Goal: Check status: Check status

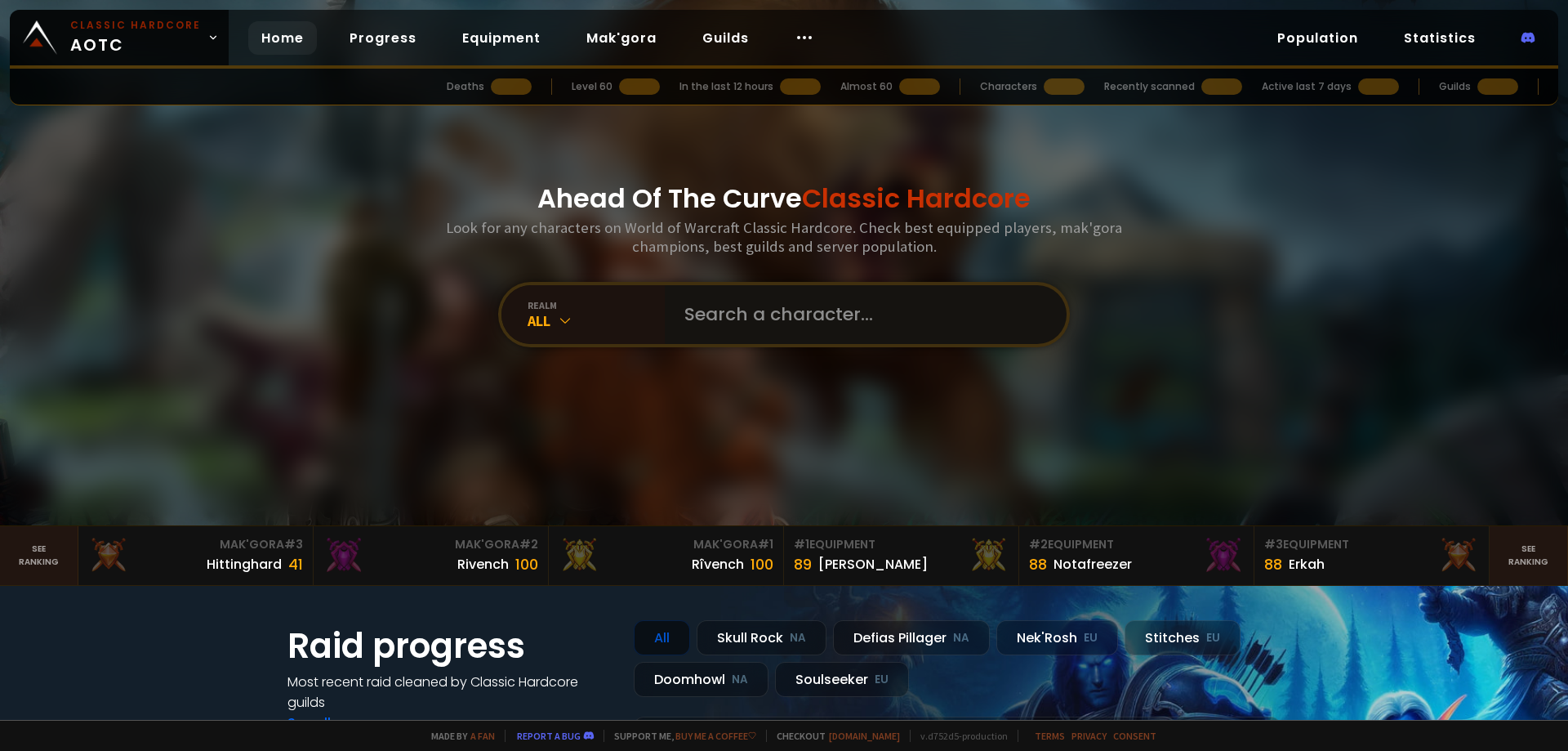
click at [769, 331] on input "text" at bounding box center [860, 314] width 373 height 58
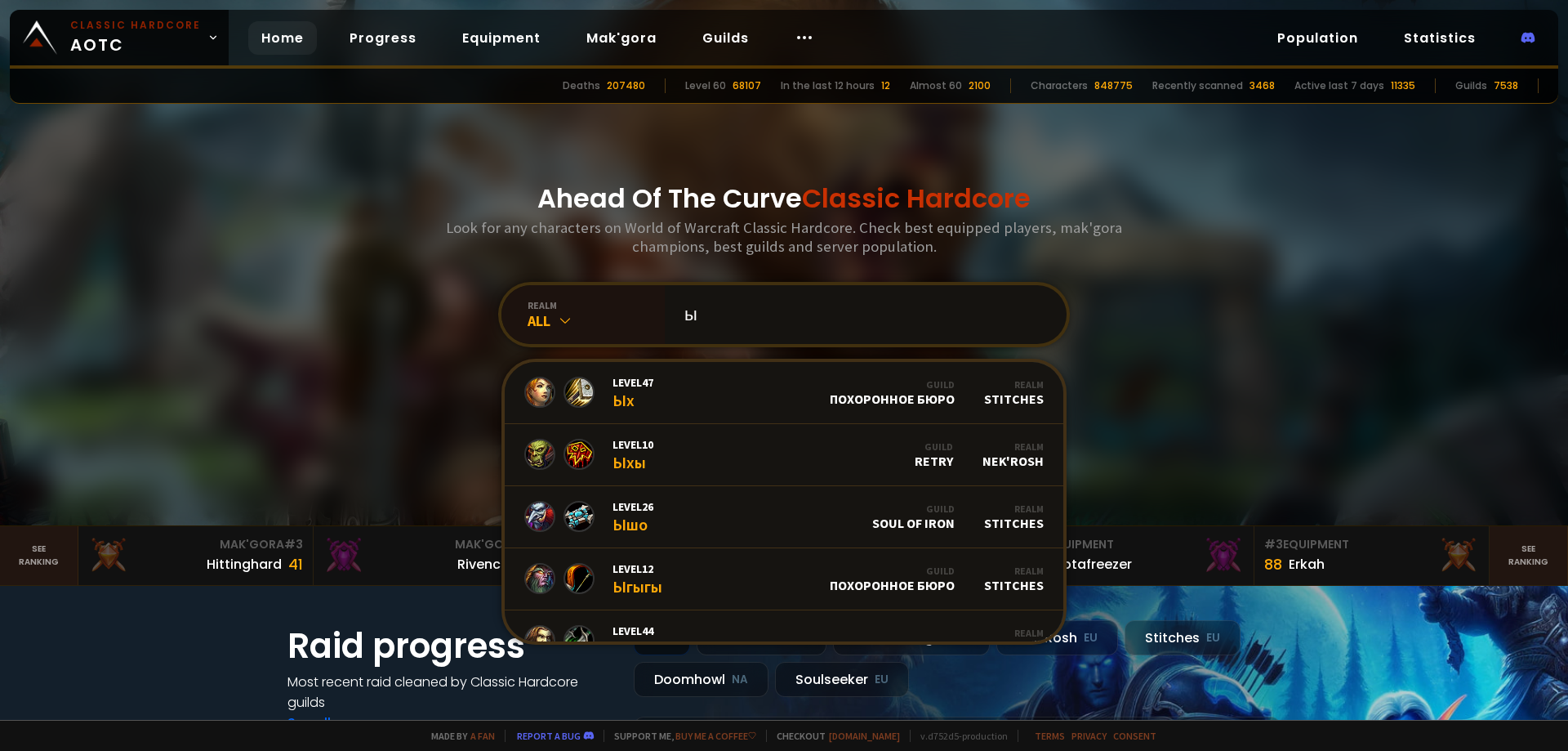
click at [876, 312] on input "ы" at bounding box center [860, 314] width 373 height 58
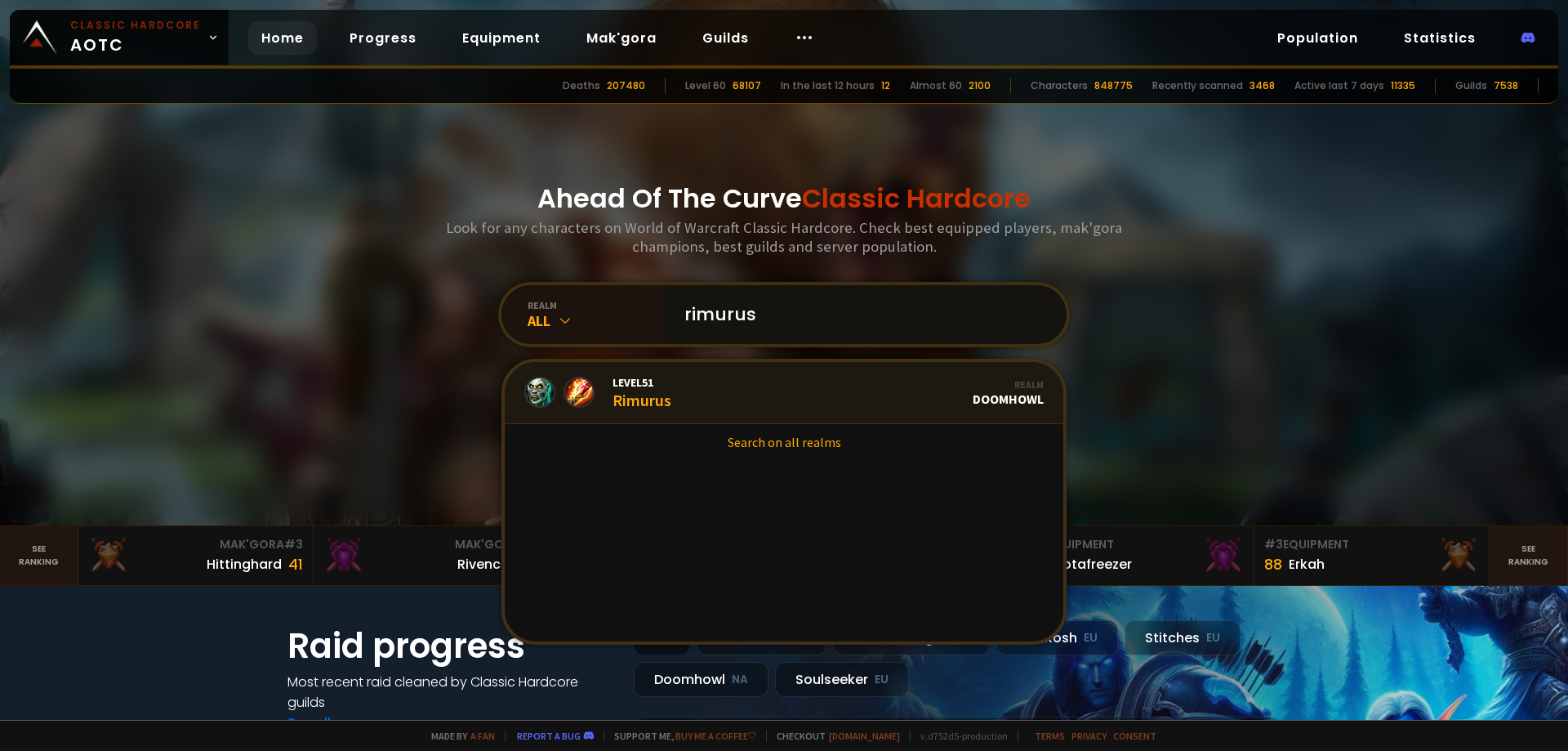
type input "rimurus"
click at [778, 395] on link "Level 51 Rimurus Realm Doomhowl" at bounding box center [784, 393] width 559 height 62
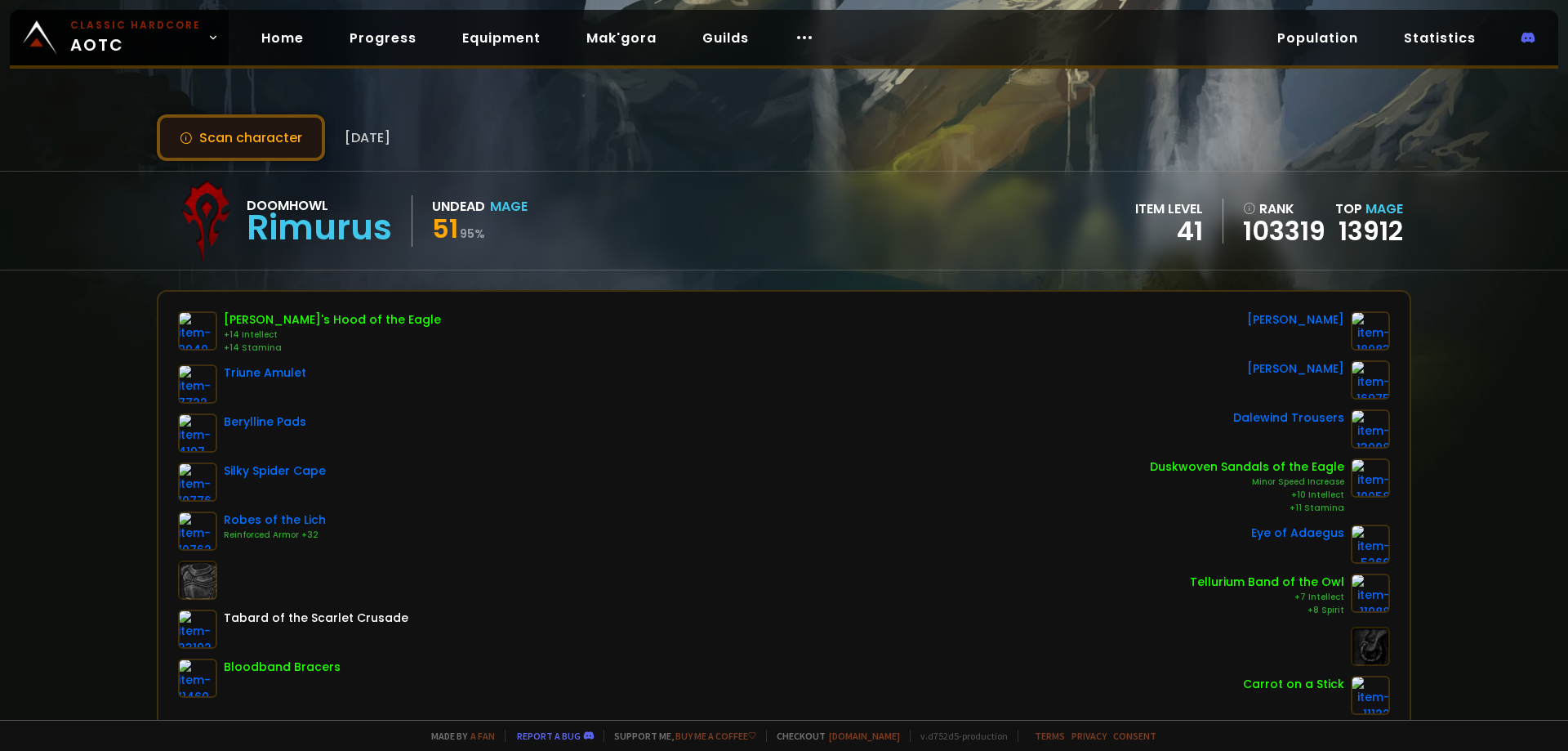
click at [295, 156] on button "Scan character" at bounding box center [241, 137] width 168 height 47
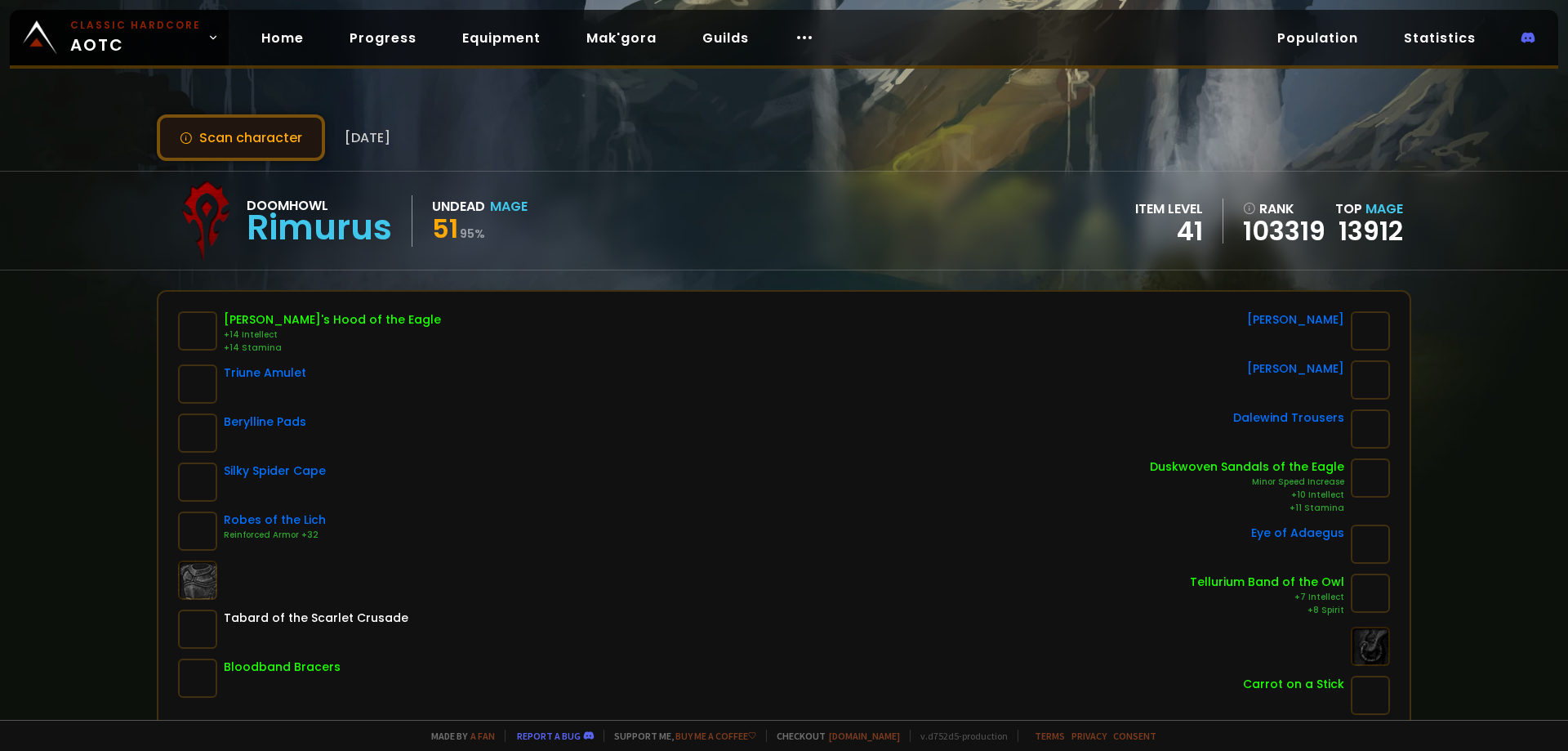
click at [258, 129] on button "Scan character" at bounding box center [241, 137] width 168 height 47
click at [283, 139] on button "Scan character" at bounding box center [241, 137] width 168 height 47
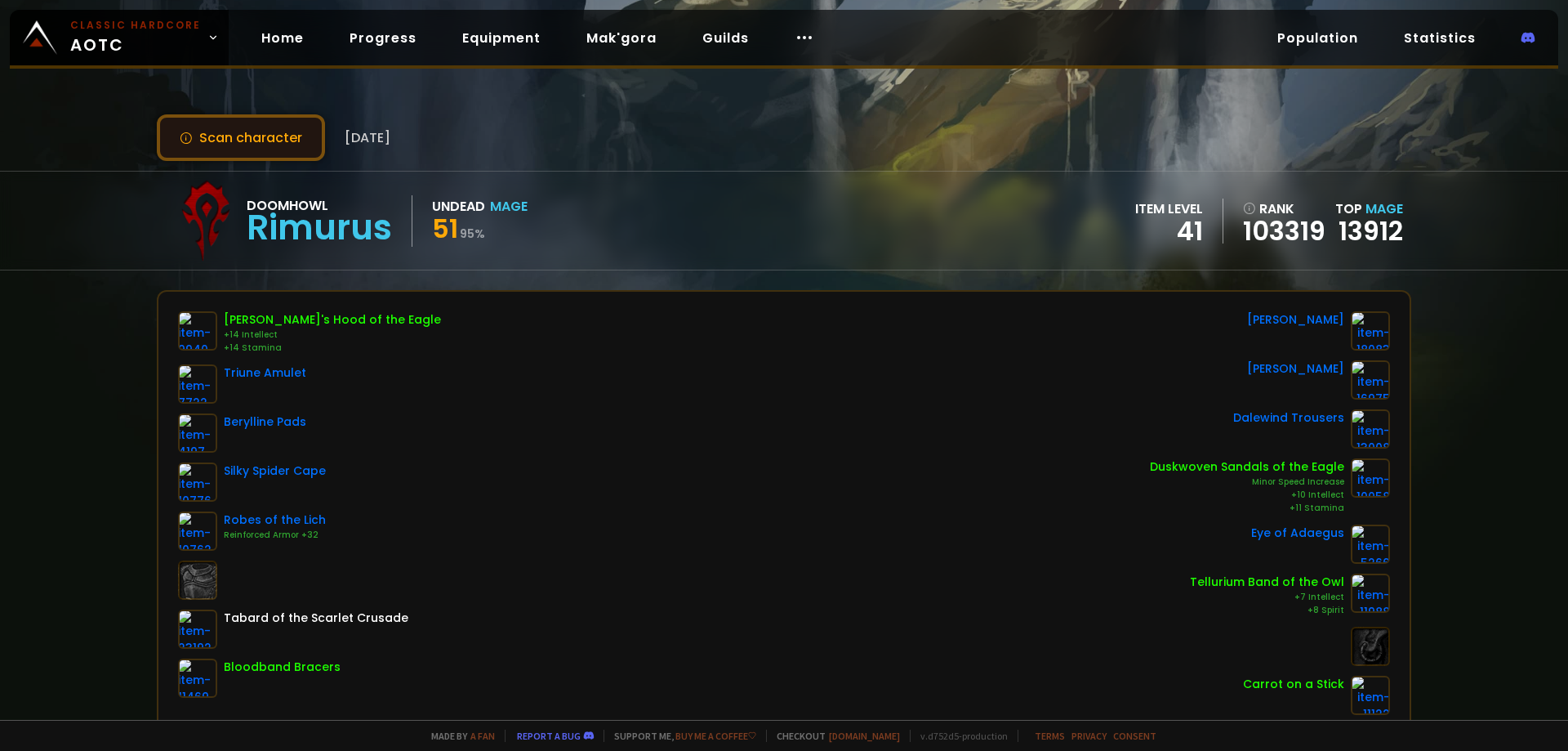
click at [257, 130] on button "Scan character" at bounding box center [241, 137] width 168 height 47
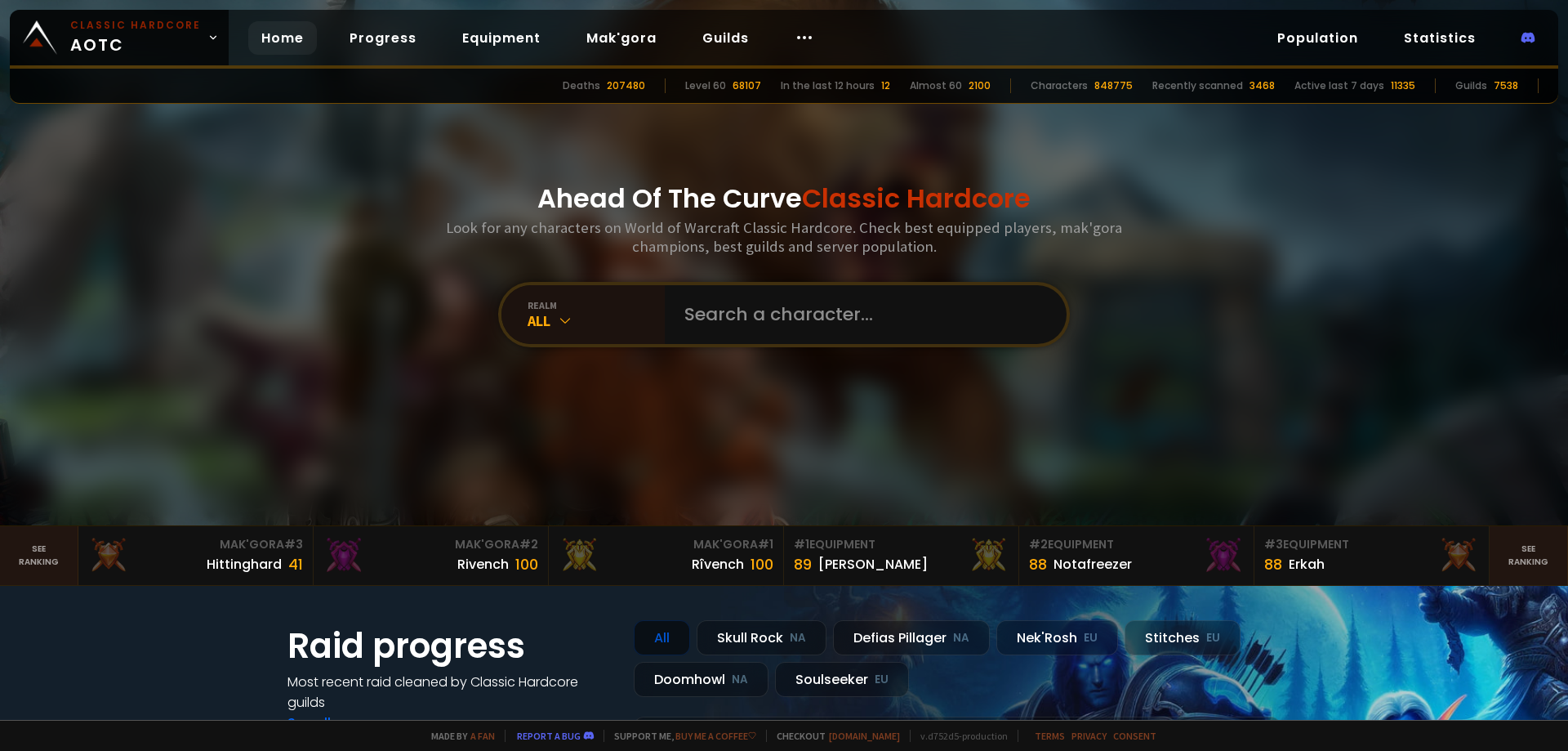
click at [756, 320] on input "text" at bounding box center [860, 314] width 373 height 58
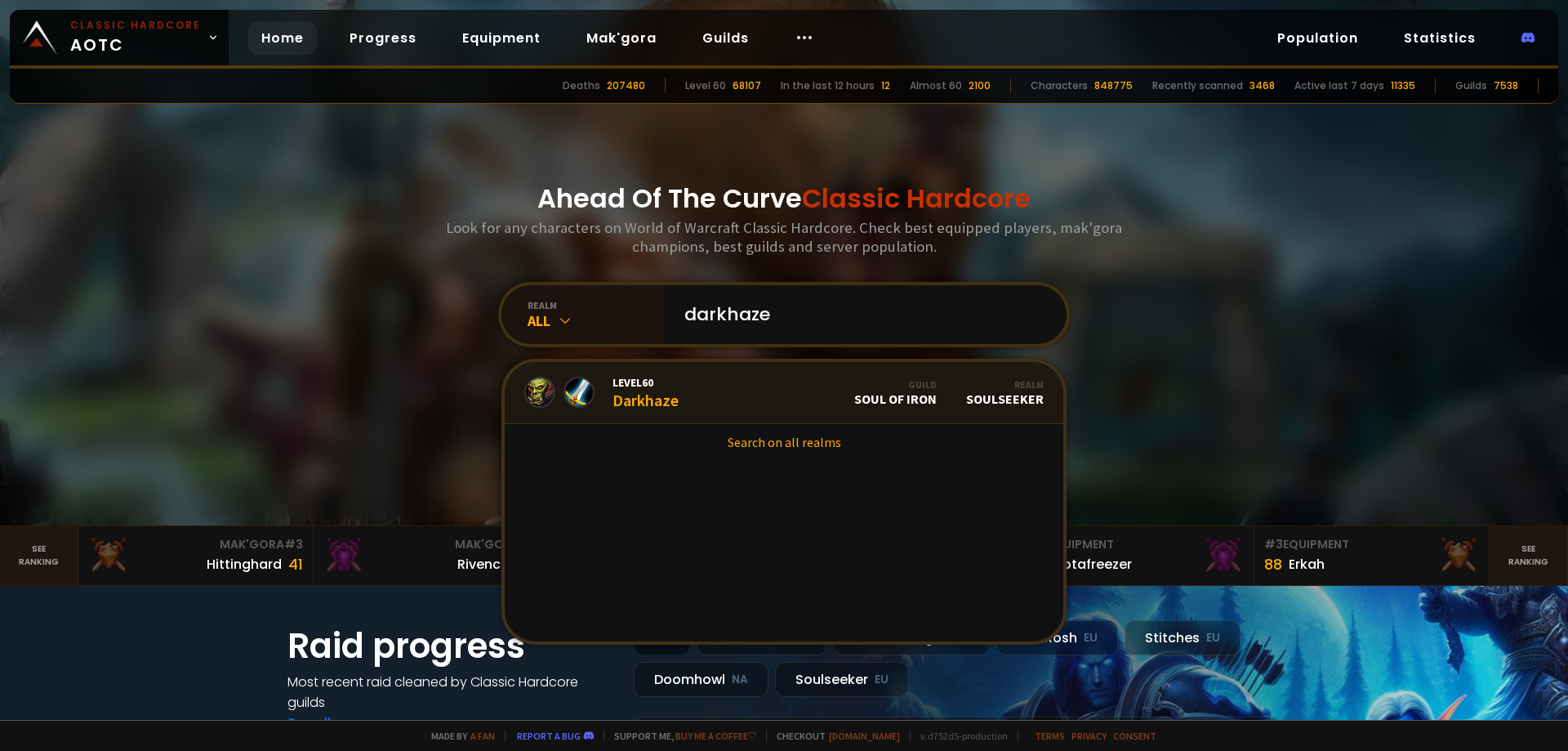
type input "darkhaze"
click at [717, 401] on link "Level 60 Darkhaze Guild Soul of Iron Realm Soulseeker" at bounding box center [784, 393] width 559 height 62
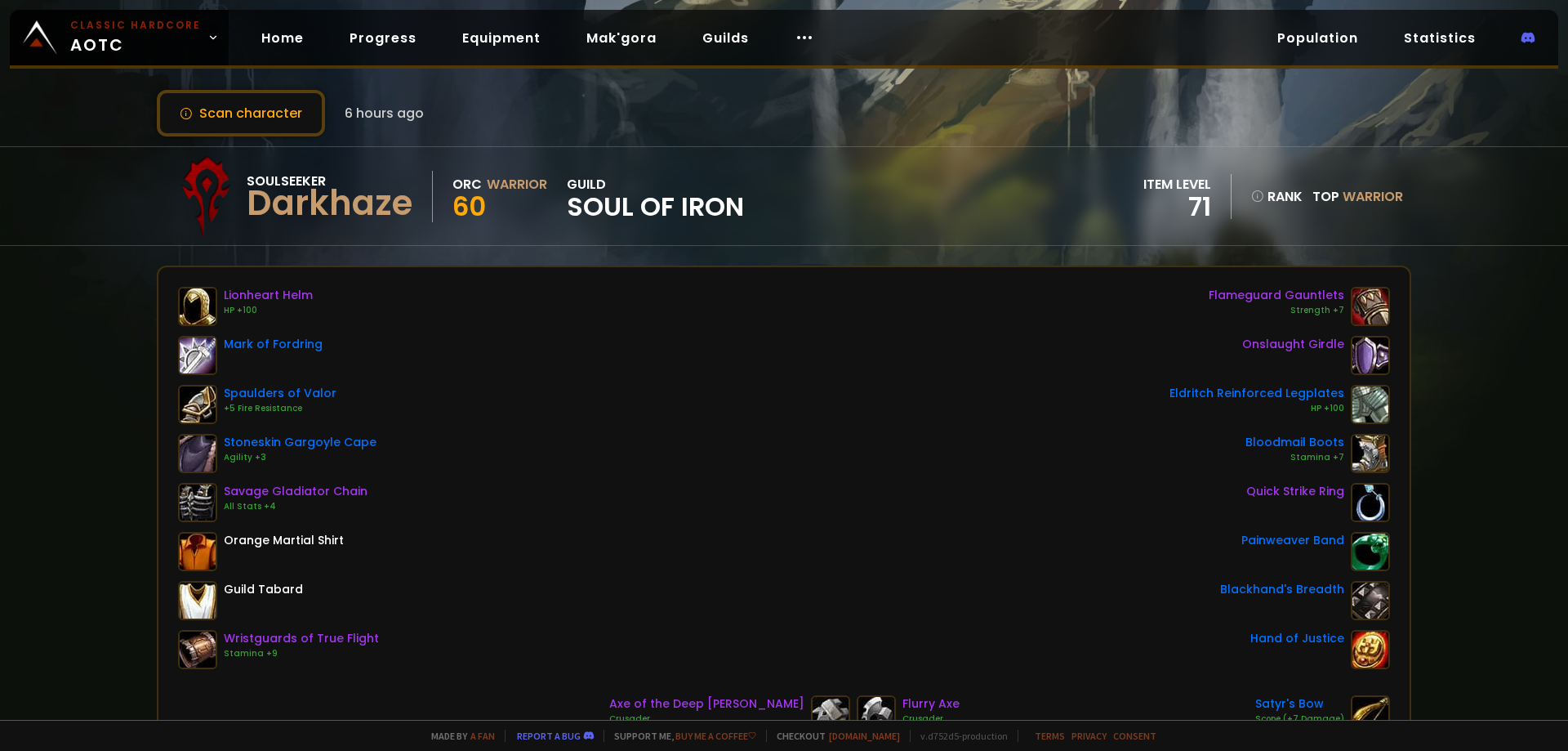
drag, startPoint x: 616, startPoint y: 363, endPoint x: 616, endPoint y: 381, distance: 18.0
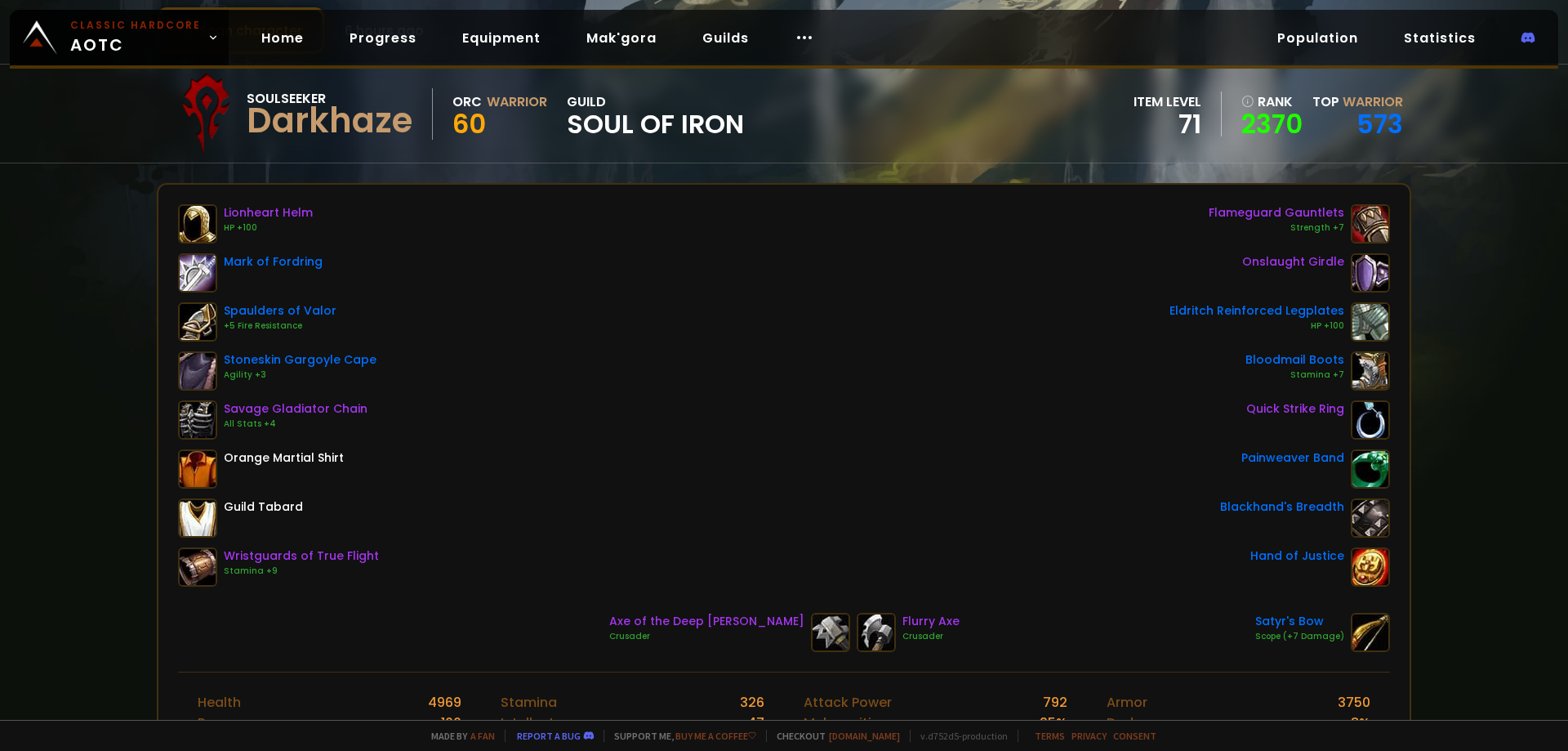
scroll to position [25, 0]
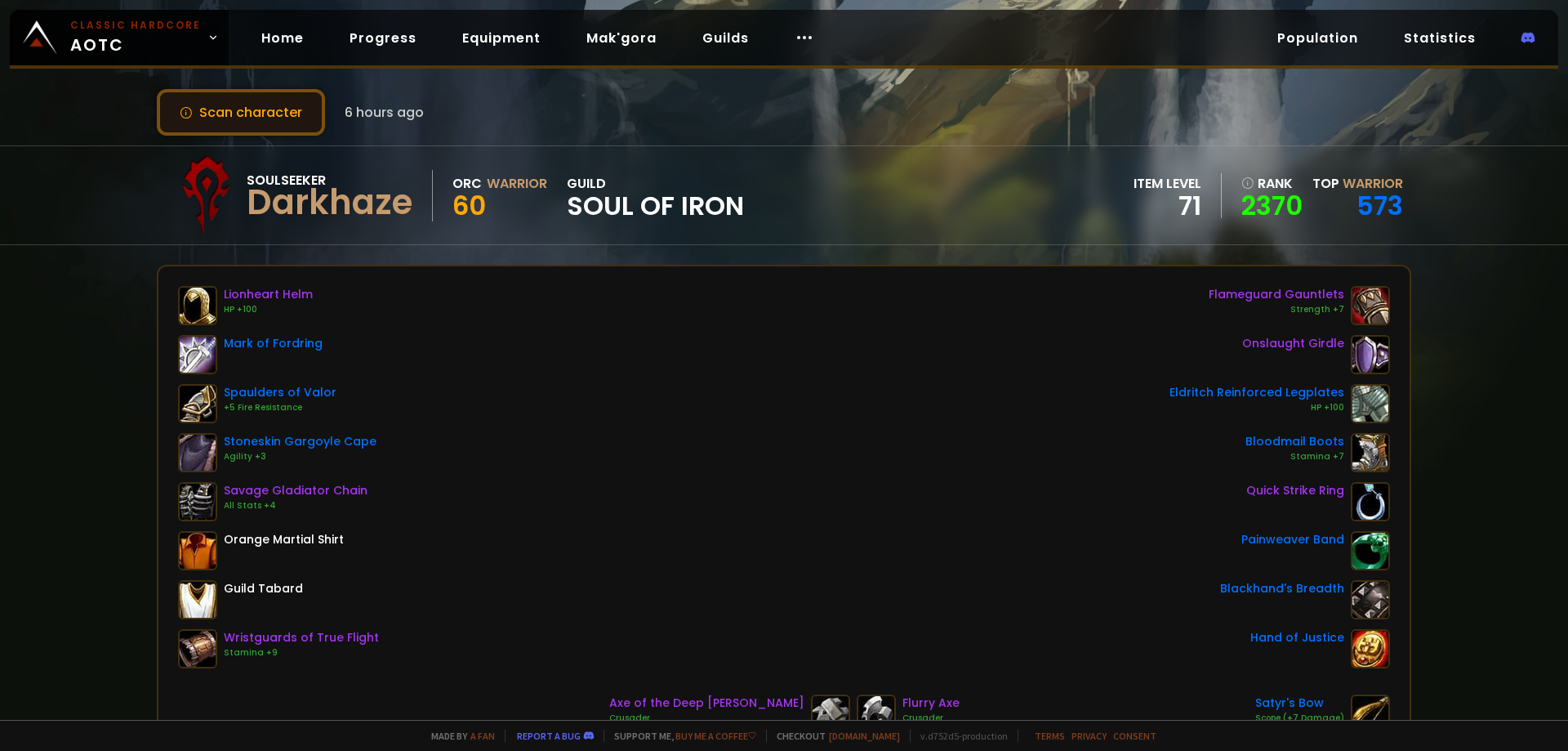
click at [277, 115] on button "Scan character" at bounding box center [241, 112] width 168 height 47
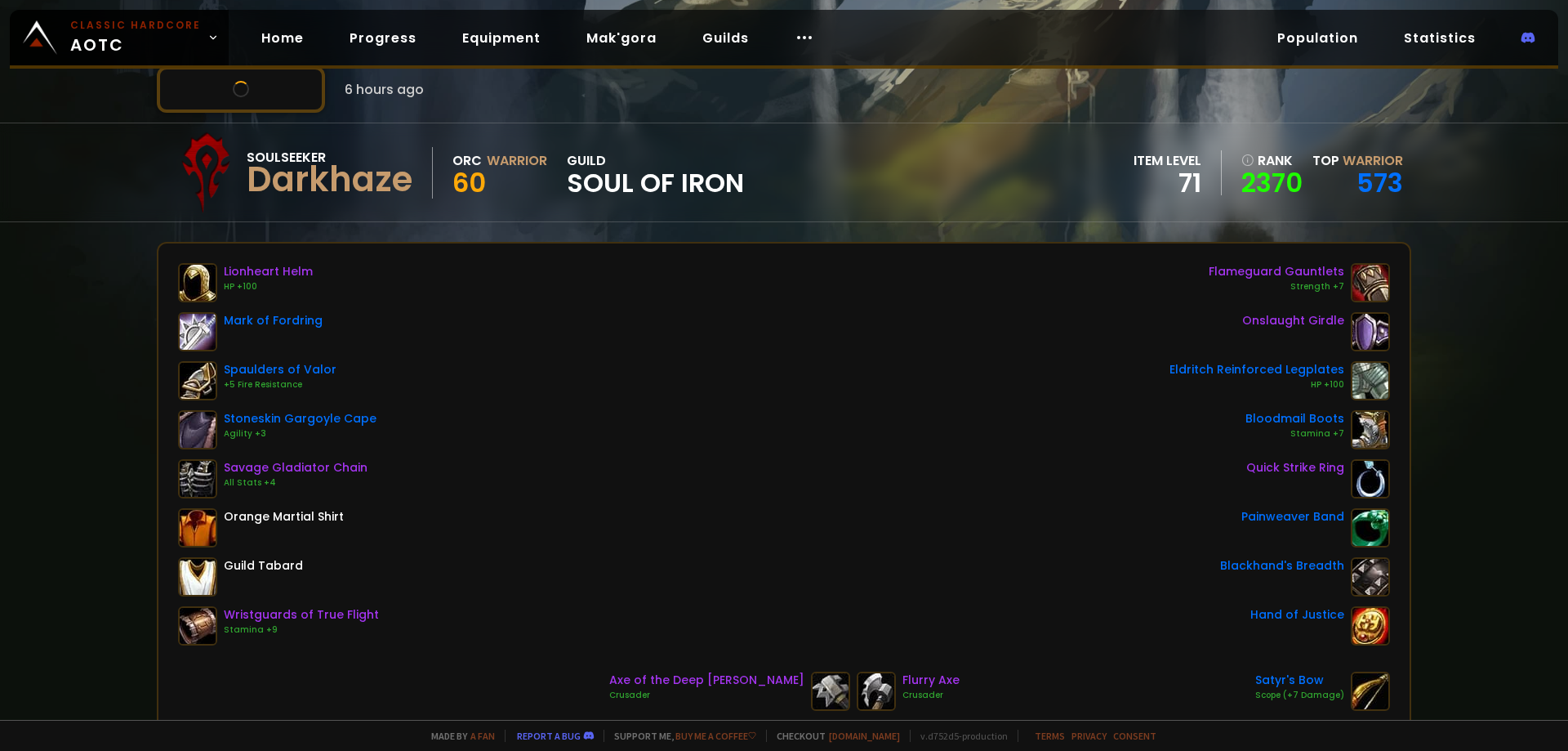
drag, startPoint x: 584, startPoint y: 305, endPoint x: 589, endPoint y: 344, distance: 39.3
